Goal: Information Seeking & Learning: Learn about a topic

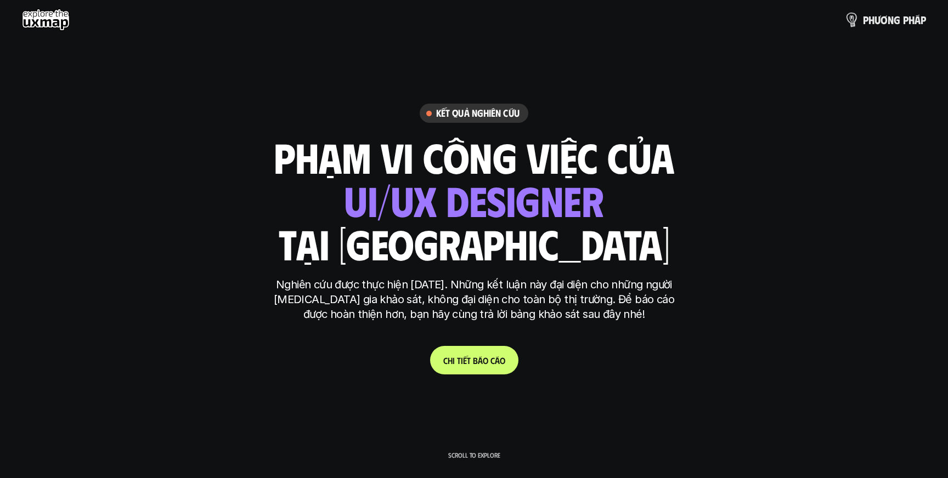
click at [912, 21] on p "p h ư ơ n g p h á p" at bounding box center [894, 20] width 63 height 12
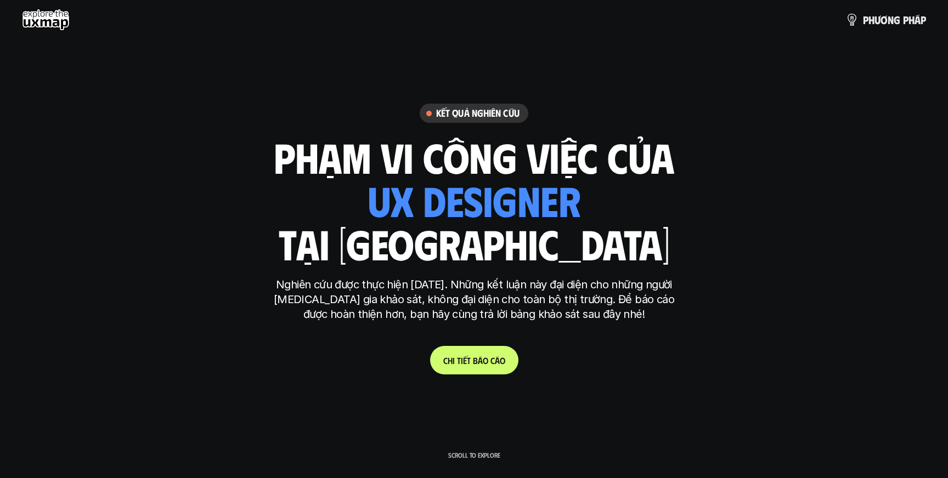
click at [489, 358] on span at bounding box center [489, 360] width 2 height 10
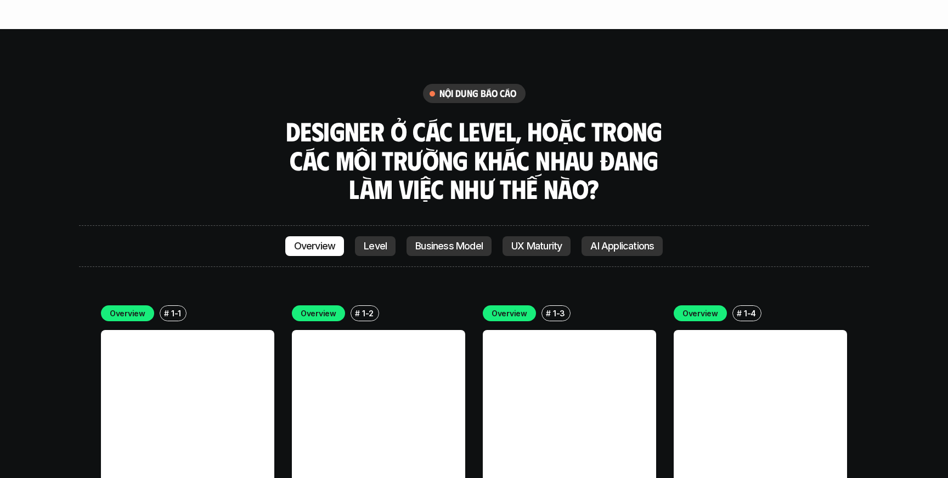
scroll to position [3116, 0]
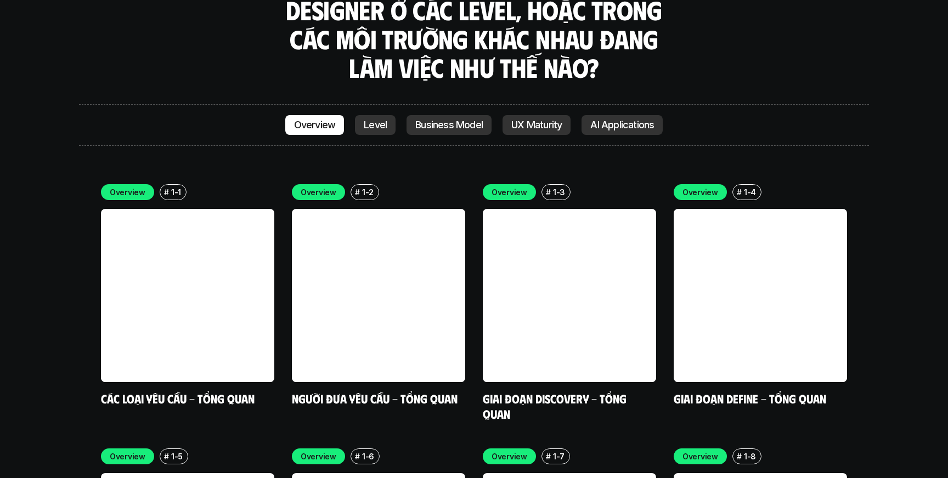
click at [374, 104] on div "Overview Level Business Model UX Maturity AI Applications" at bounding box center [474, 125] width 790 height 42
click at [374, 115] on link "Level" at bounding box center [375, 125] width 41 height 20
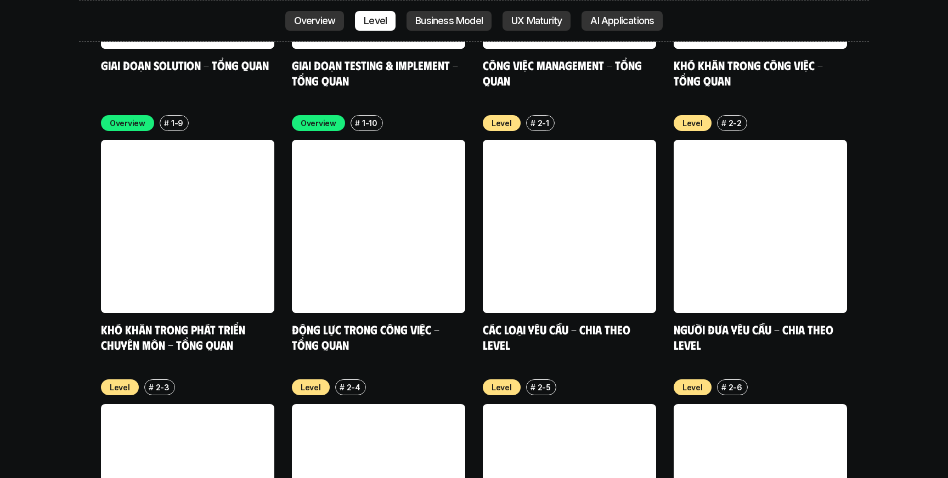
click at [427, 30] on link "Business Model" at bounding box center [448, 21] width 85 height 20
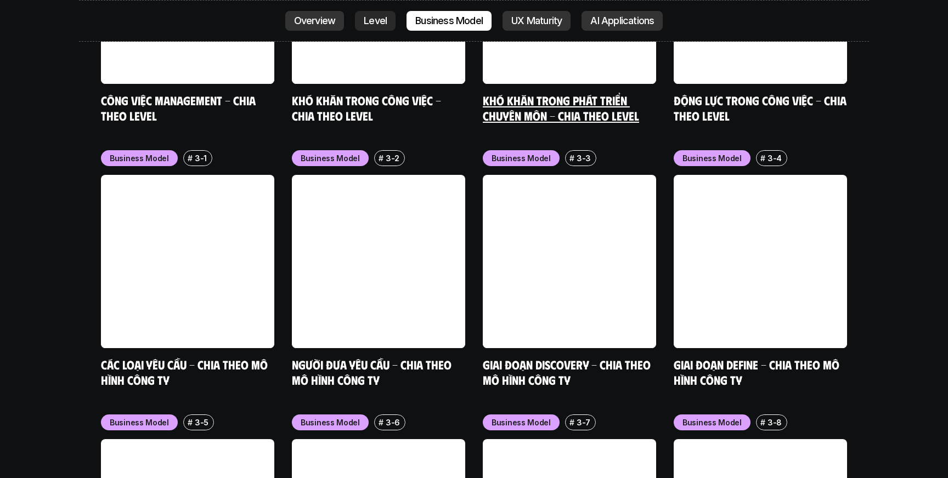
click at [548, 32] on div "nội dung báo cáo Designer ở các level, hoặc trong các môi trường khác nhau đang…" at bounding box center [474, 167] width 948 height 3231
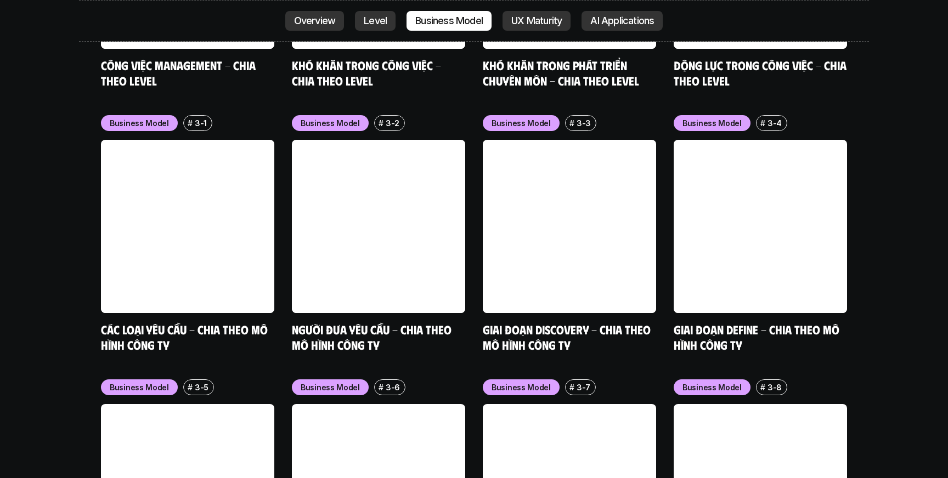
click at [547, 26] on p "UX Maturity" at bounding box center [536, 20] width 50 height 11
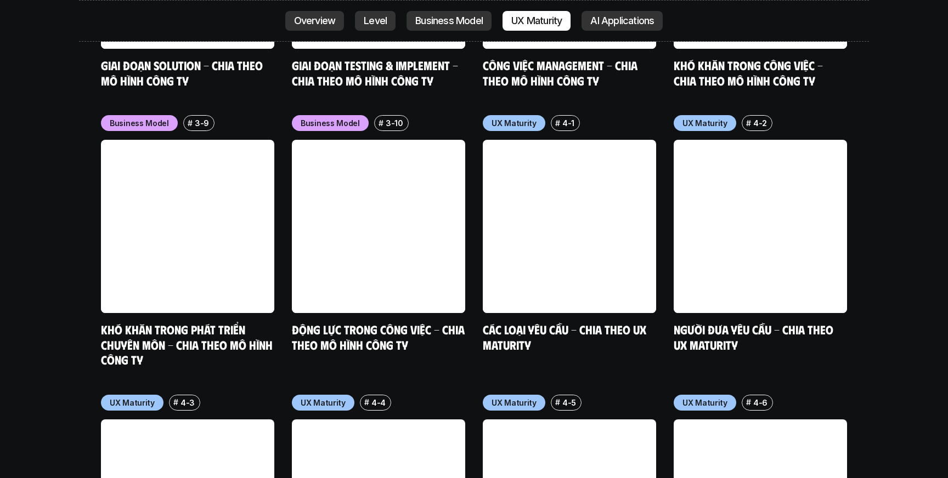
click at [632, 22] on p "AI Applications" at bounding box center [622, 20] width 64 height 11
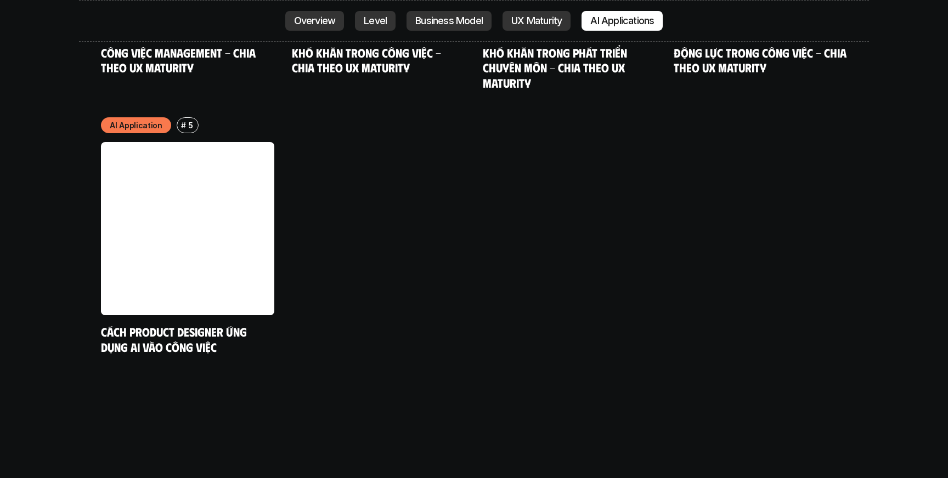
scroll to position [5859, 0]
